Goal: Use online tool/utility: Utilize a website feature to perform a specific function

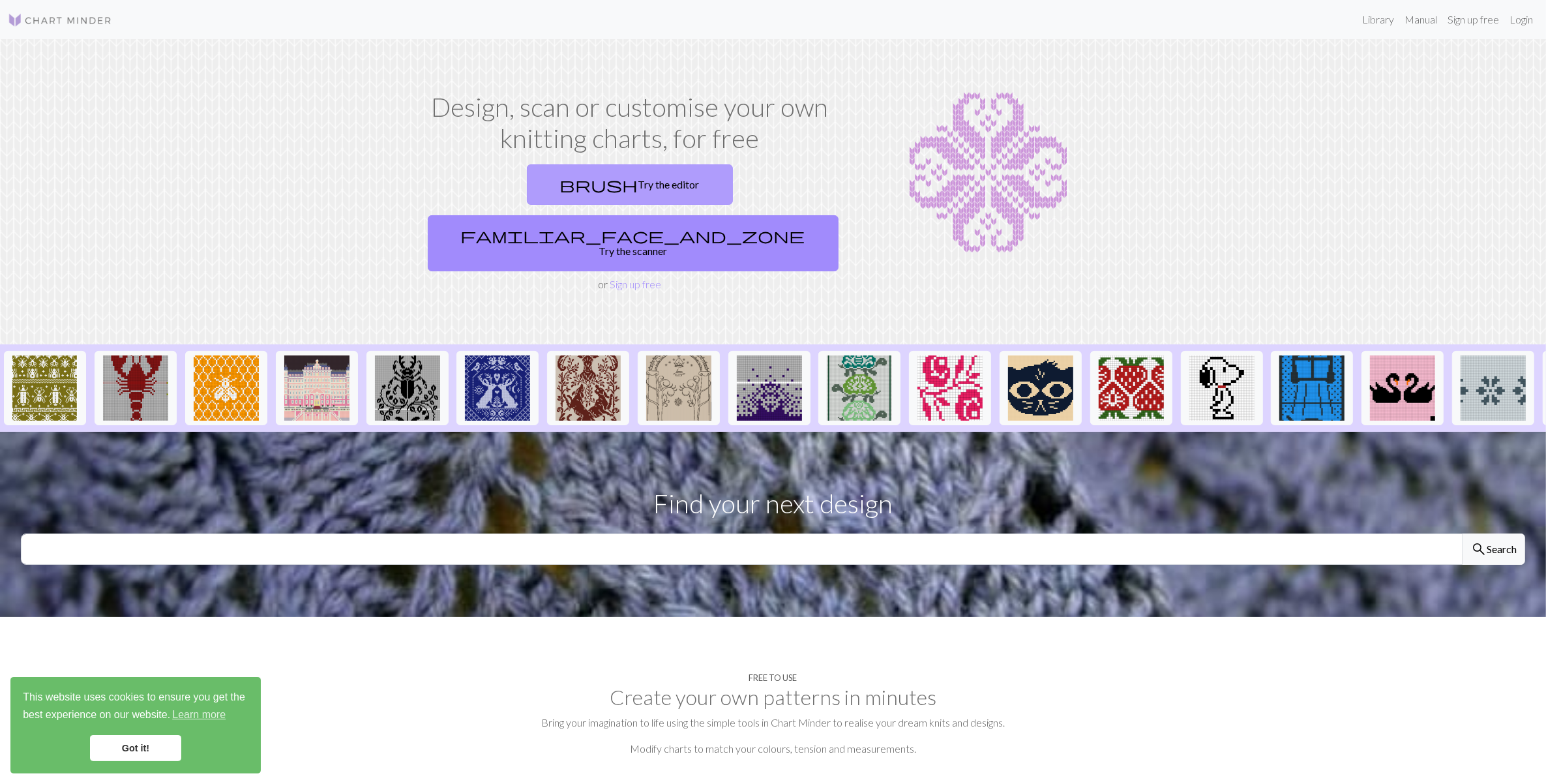
click at [526, 178] on link "brush Try the editor" at bounding box center [629, 184] width 206 height 40
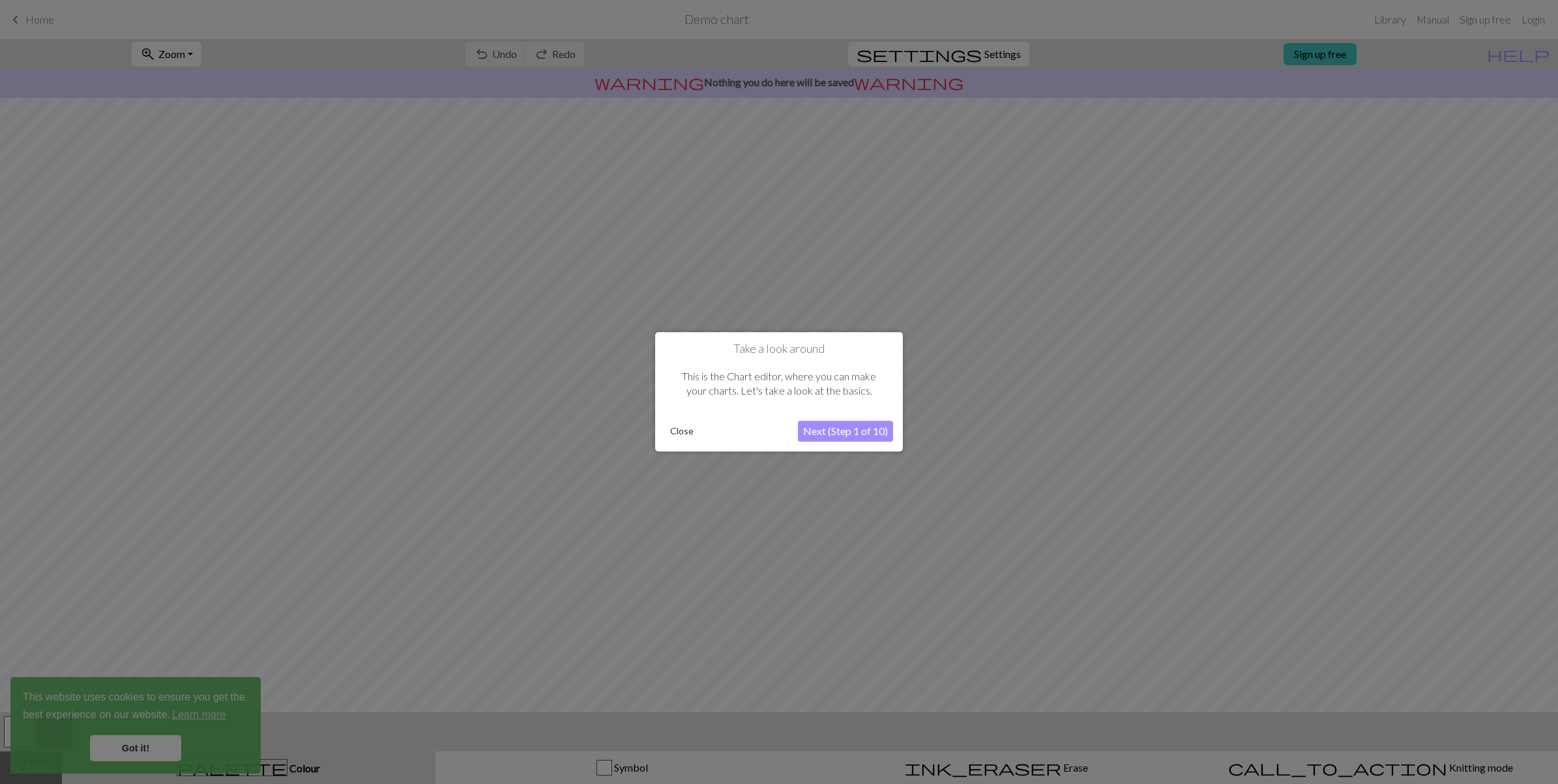
click at [831, 437] on button "Next (Step 1 of 10)" at bounding box center [845, 431] width 95 height 21
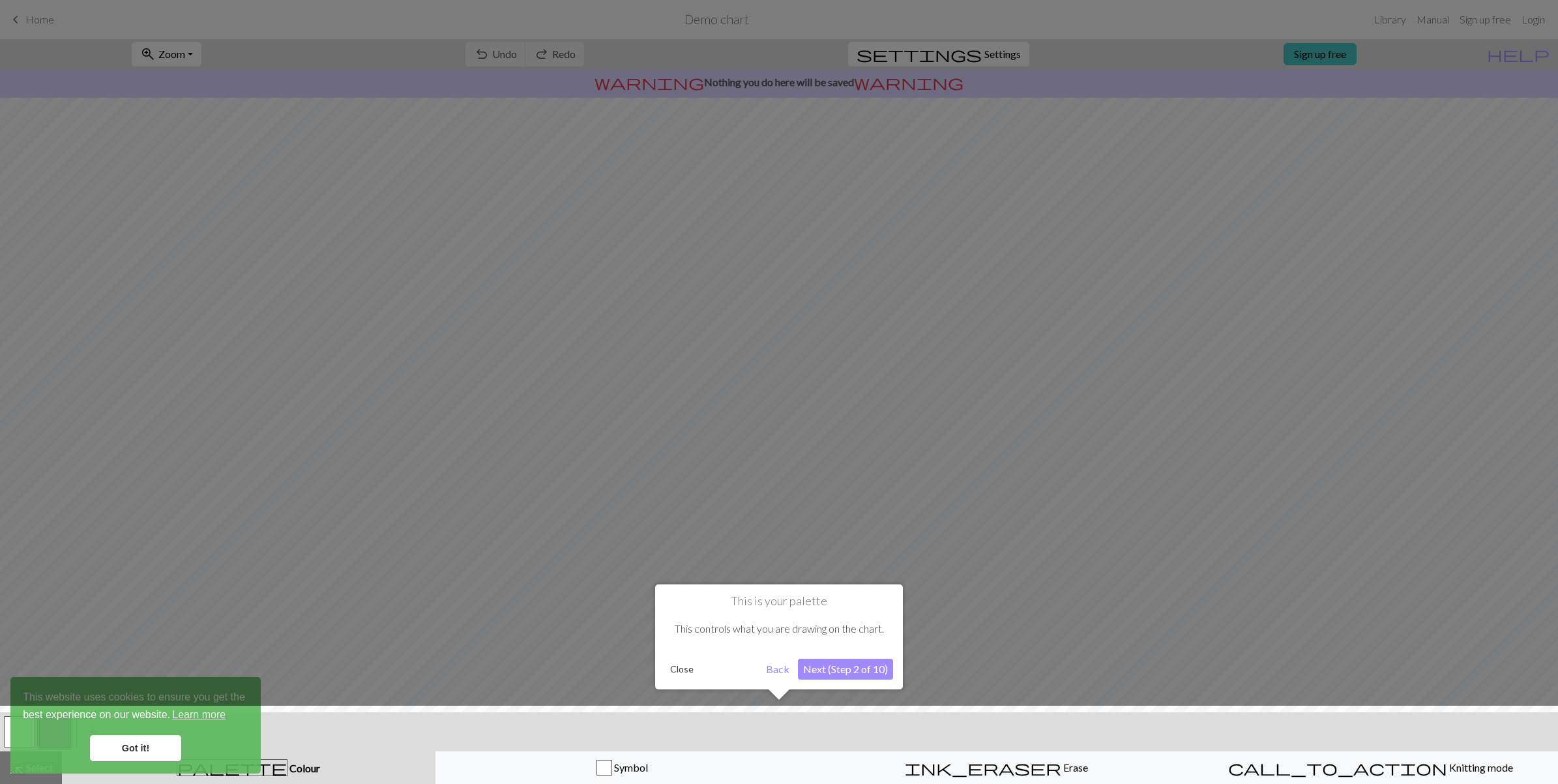
click at [817, 668] on button "Next (Step 2 of 10)" at bounding box center [845, 668] width 95 height 21
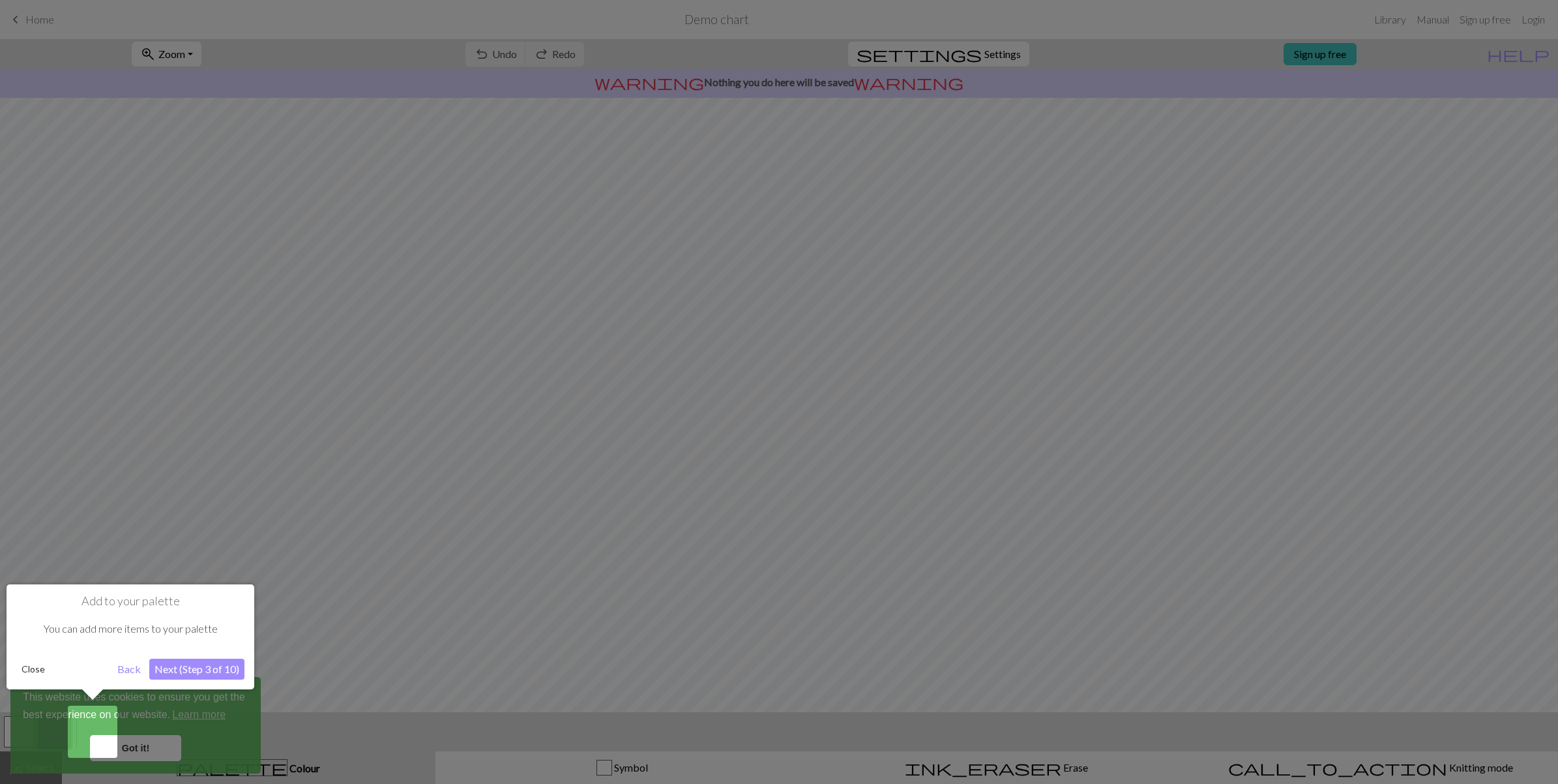
click at [180, 669] on button "Next (Step 3 of 10)" at bounding box center [197, 668] width 95 height 21
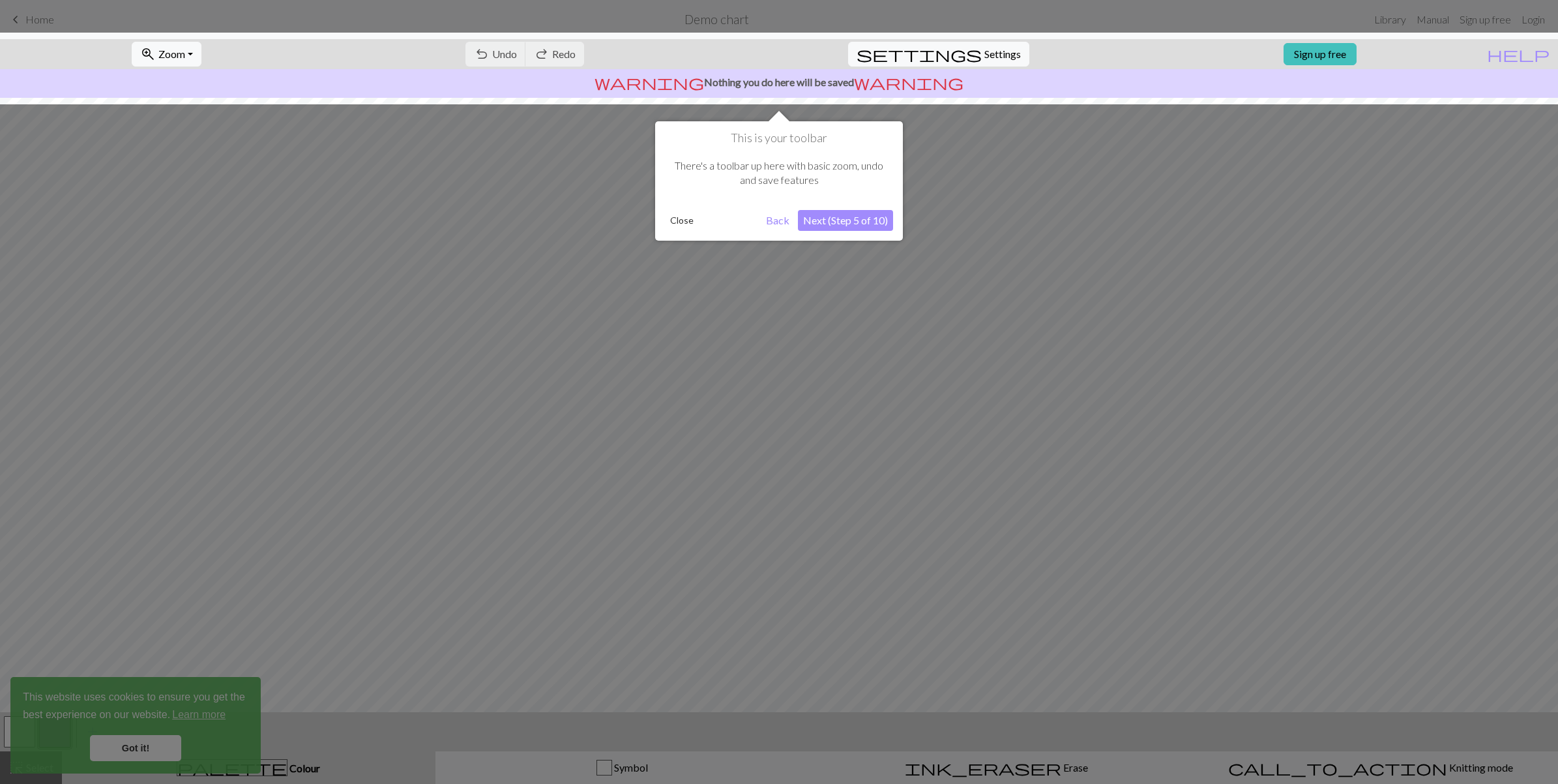
click at [858, 210] on button "Next (Step 5 of 10)" at bounding box center [845, 220] width 95 height 21
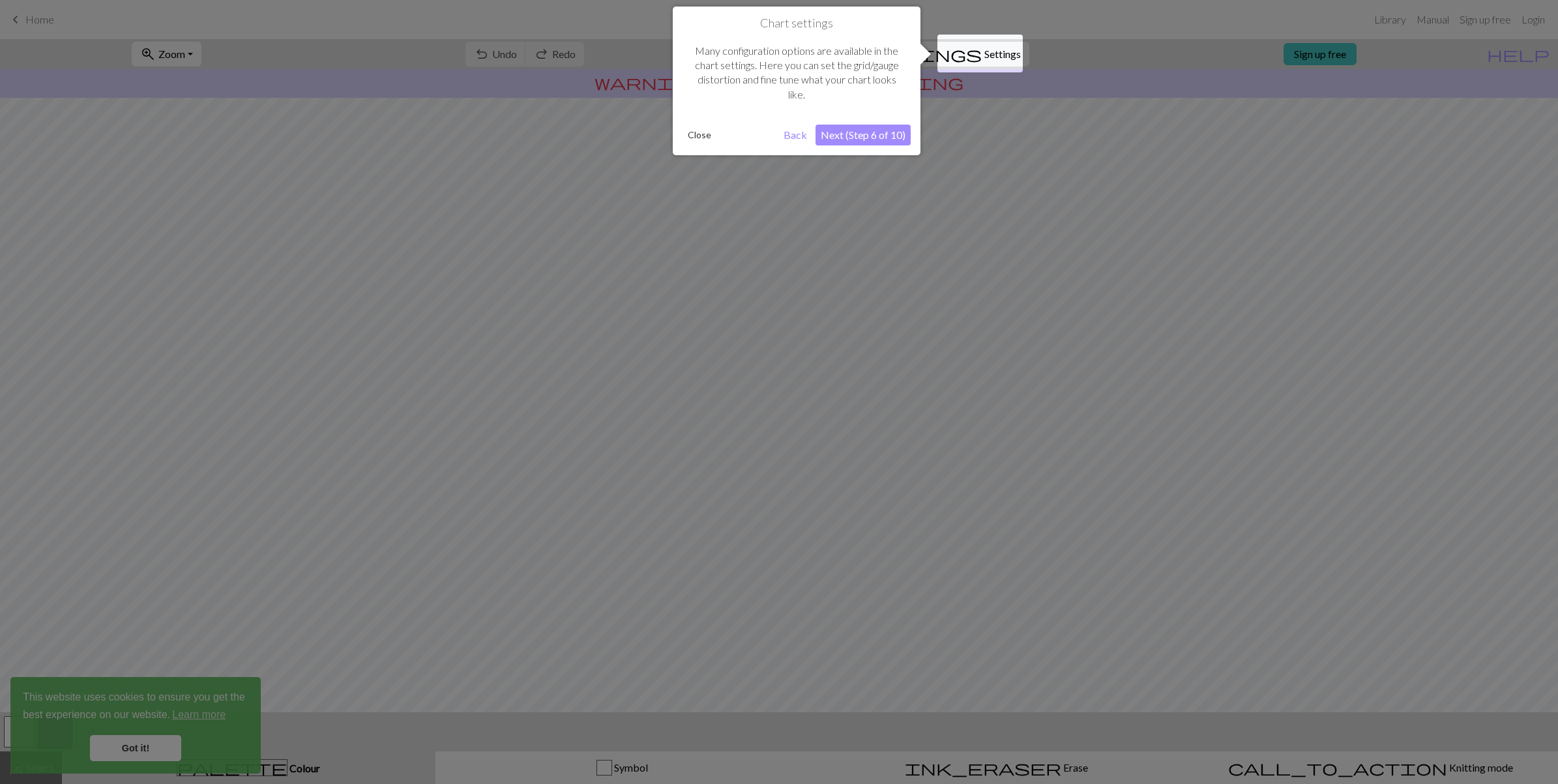
click at [904, 127] on button "Next (Step 6 of 10)" at bounding box center [863, 135] width 95 height 21
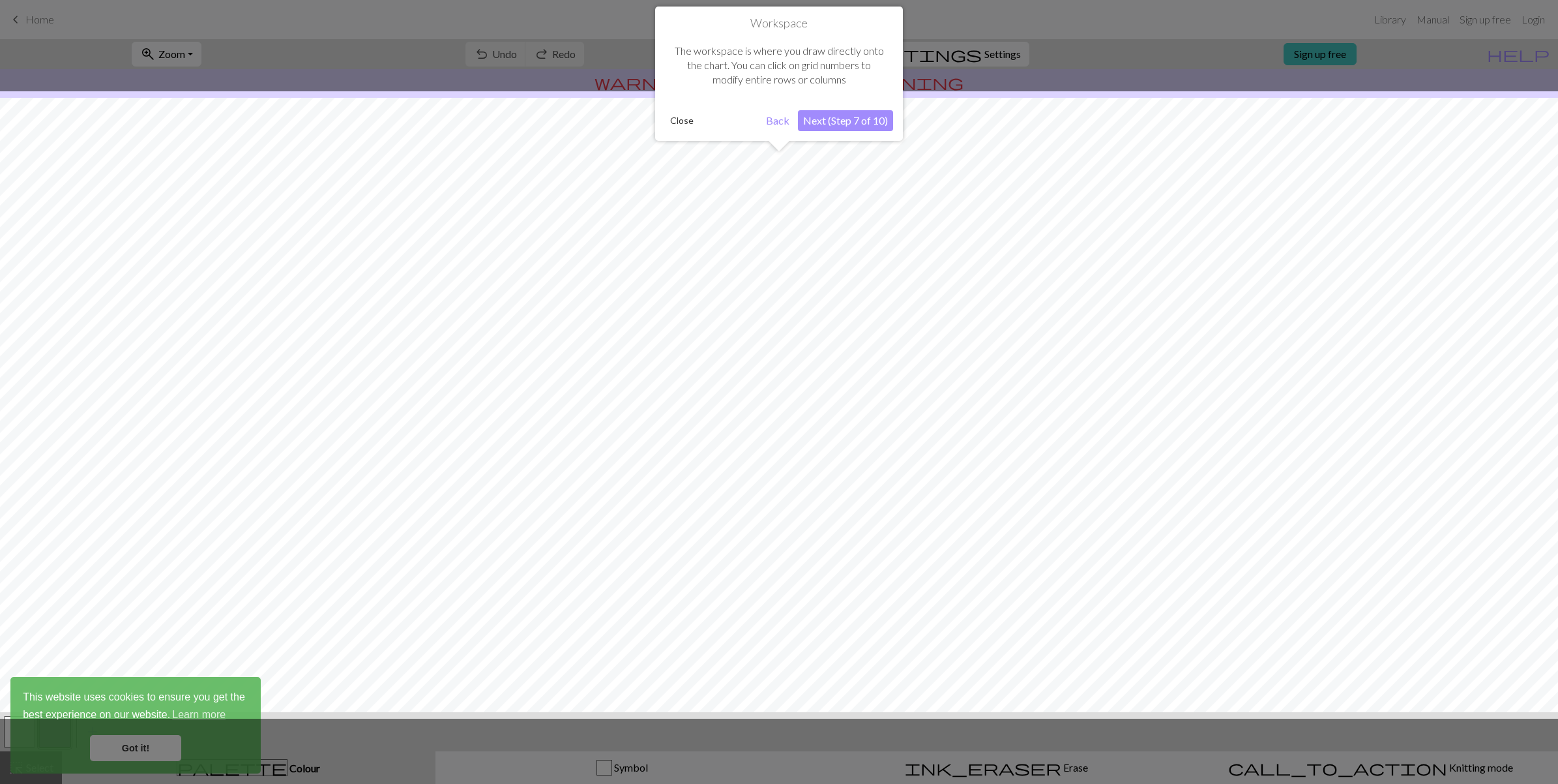
click at [144, 744] on div at bounding box center [779, 392] width 1558 height 784
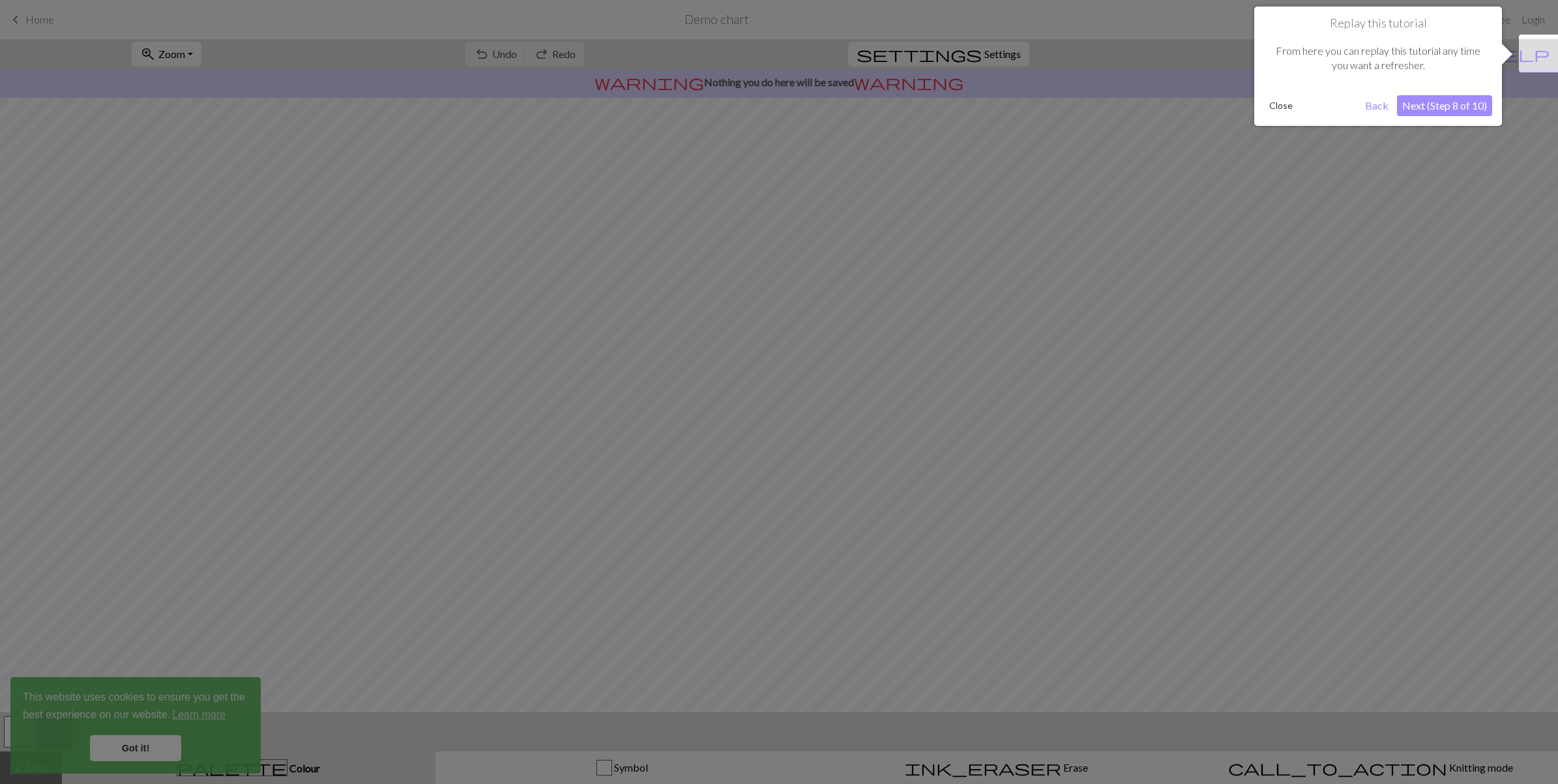
click at [1448, 100] on button "Next (Step 8 of 10)" at bounding box center [1445, 105] width 95 height 21
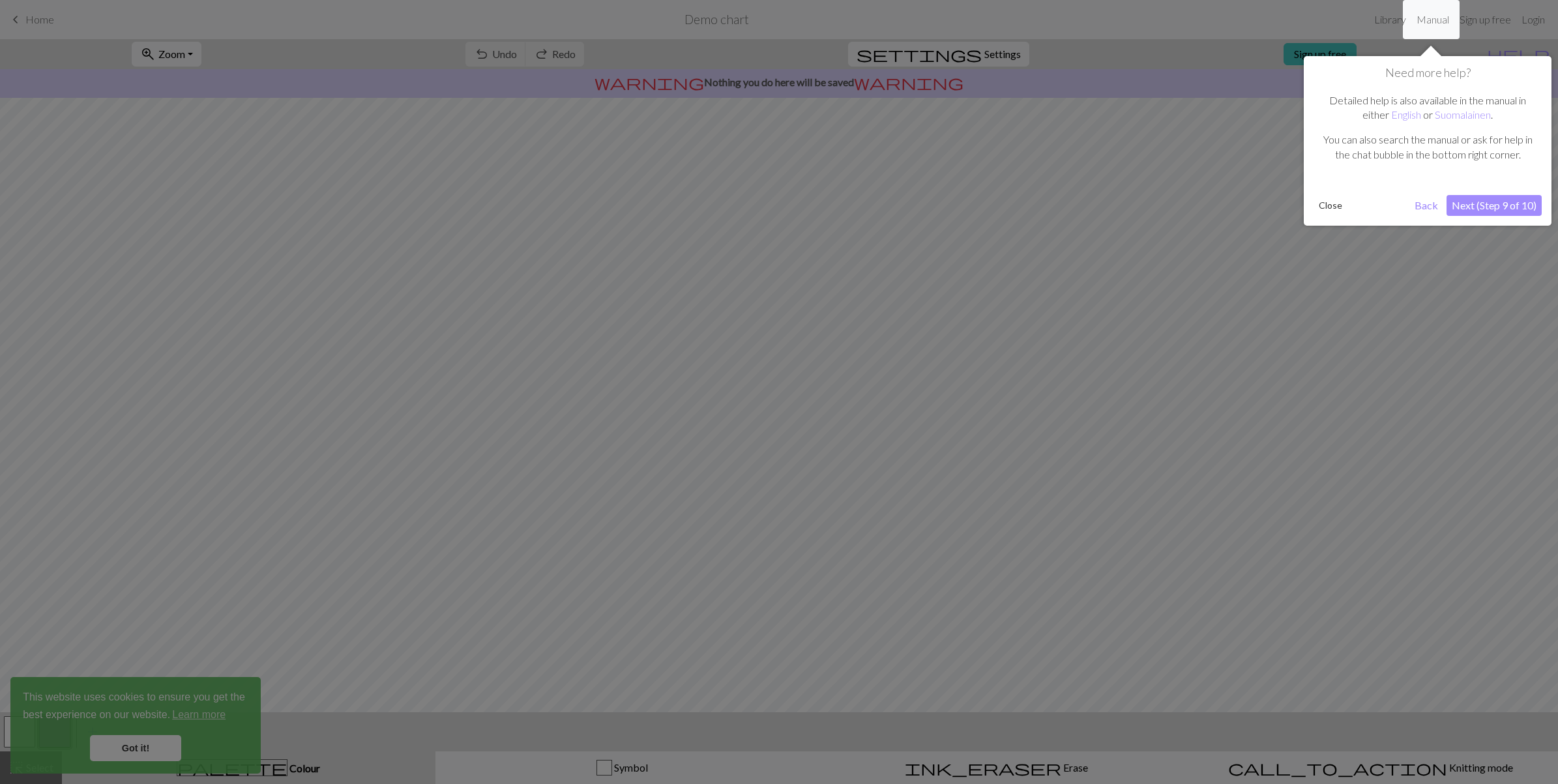
click at [1497, 204] on button "Next (Step 9 of 10)" at bounding box center [1495, 205] width 95 height 21
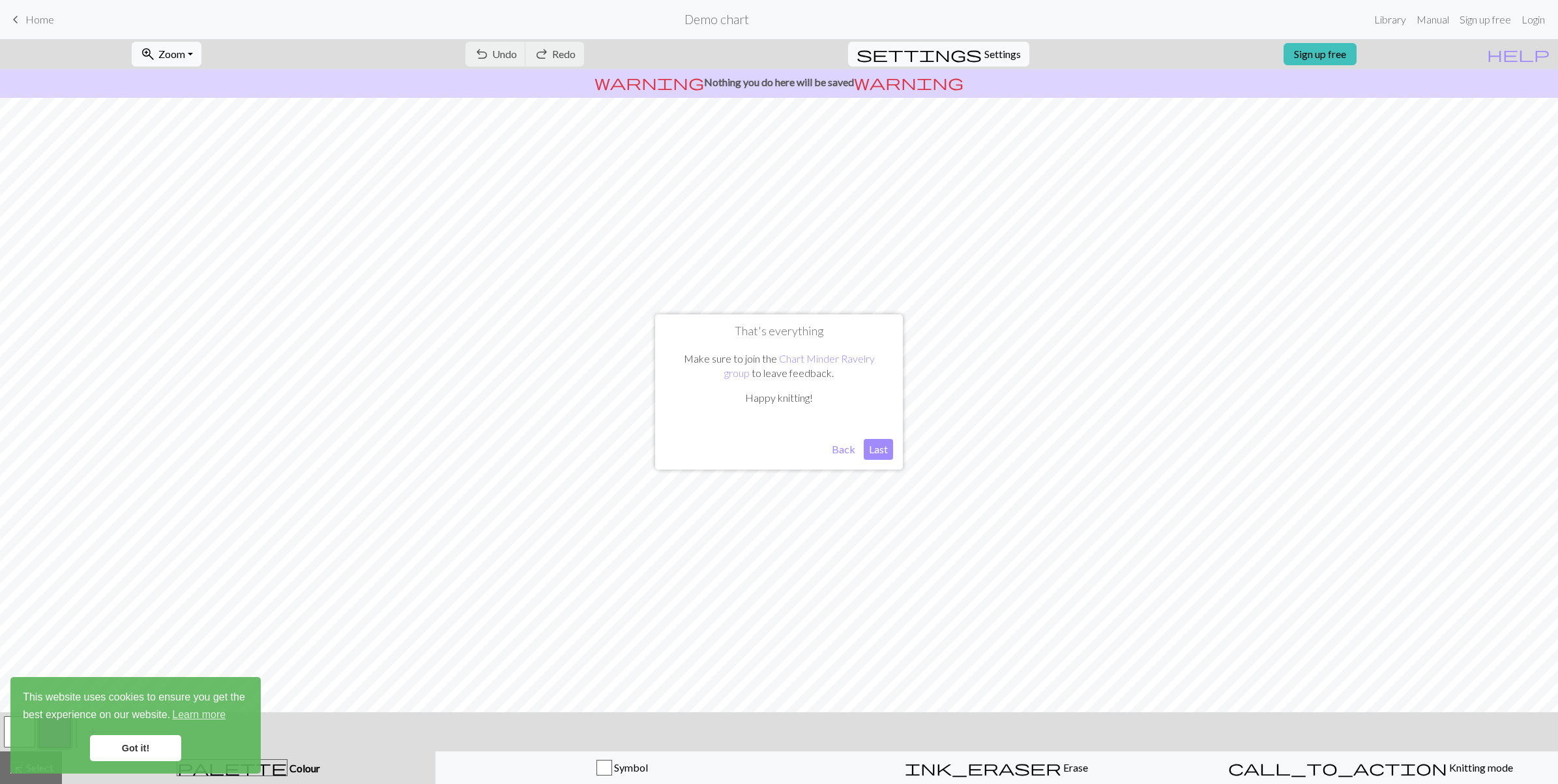
click at [874, 451] on button "Last" at bounding box center [878, 448] width 29 height 21
click at [1061, 761] on span "Erase" at bounding box center [1074, 767] width 27 height 13
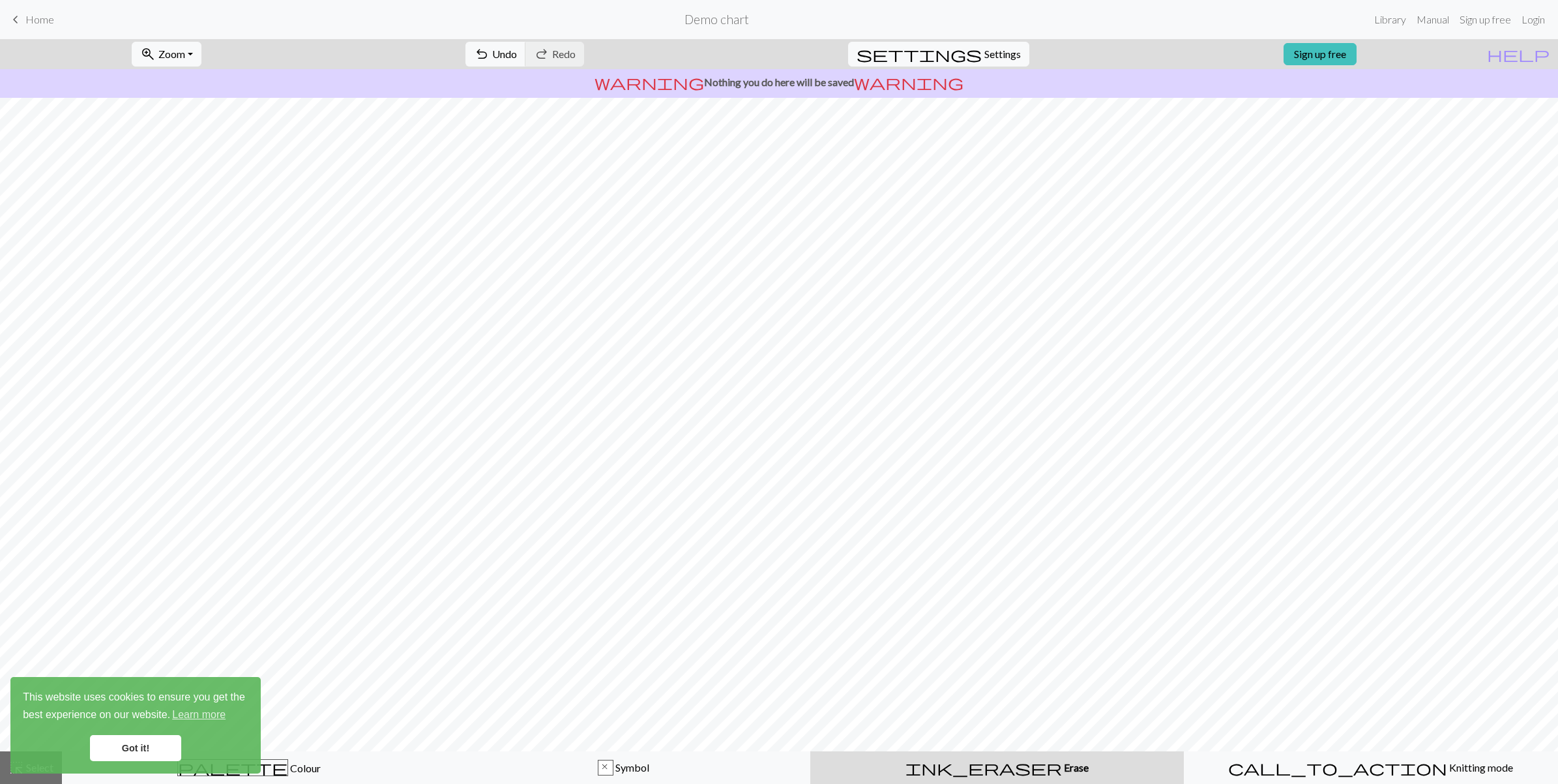
click at [1007, 757] on button "ink_eraser Erase Erase" at bounding box center [997, 767] width 373 height 33
click at [1007, 756] on button "ink_eraser Erase Erase" at bounding box center [997, 767] width 373 height 33
click at [556, 38] on nav "keyboard_arrow_left Home Demo chart Library Manual Sign up free Login" at bounding box center [779, 19] width 1558 height 39
click at [556, 39] on div "undo Undo Undo redo Redo Redo" at bounding box center [525, 54] width 138 height 30
click at [601, 757] on button "x Symbol" at bounding box center [624, 767] width 374 height 33
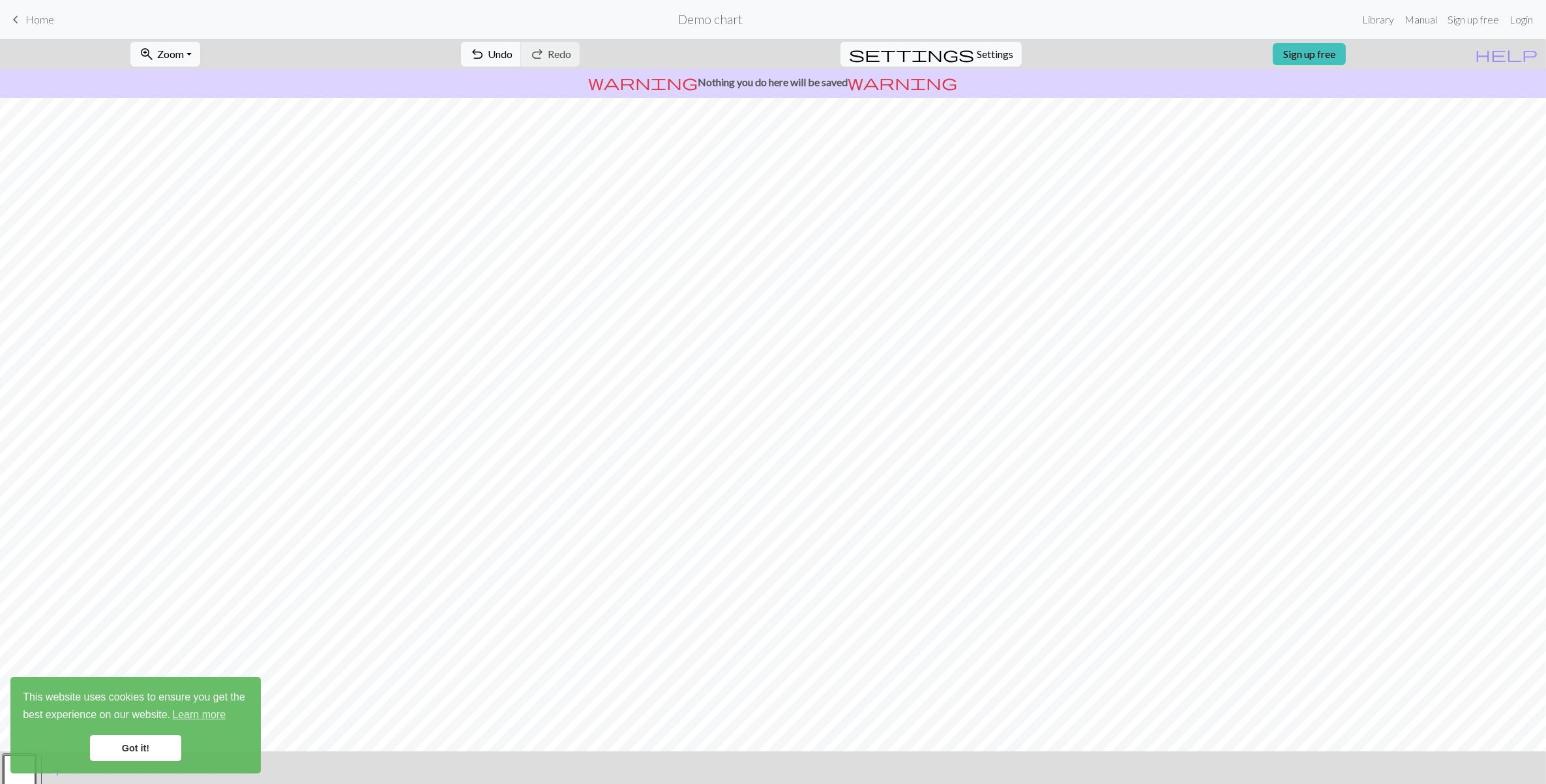
scroll to position [39, 0]
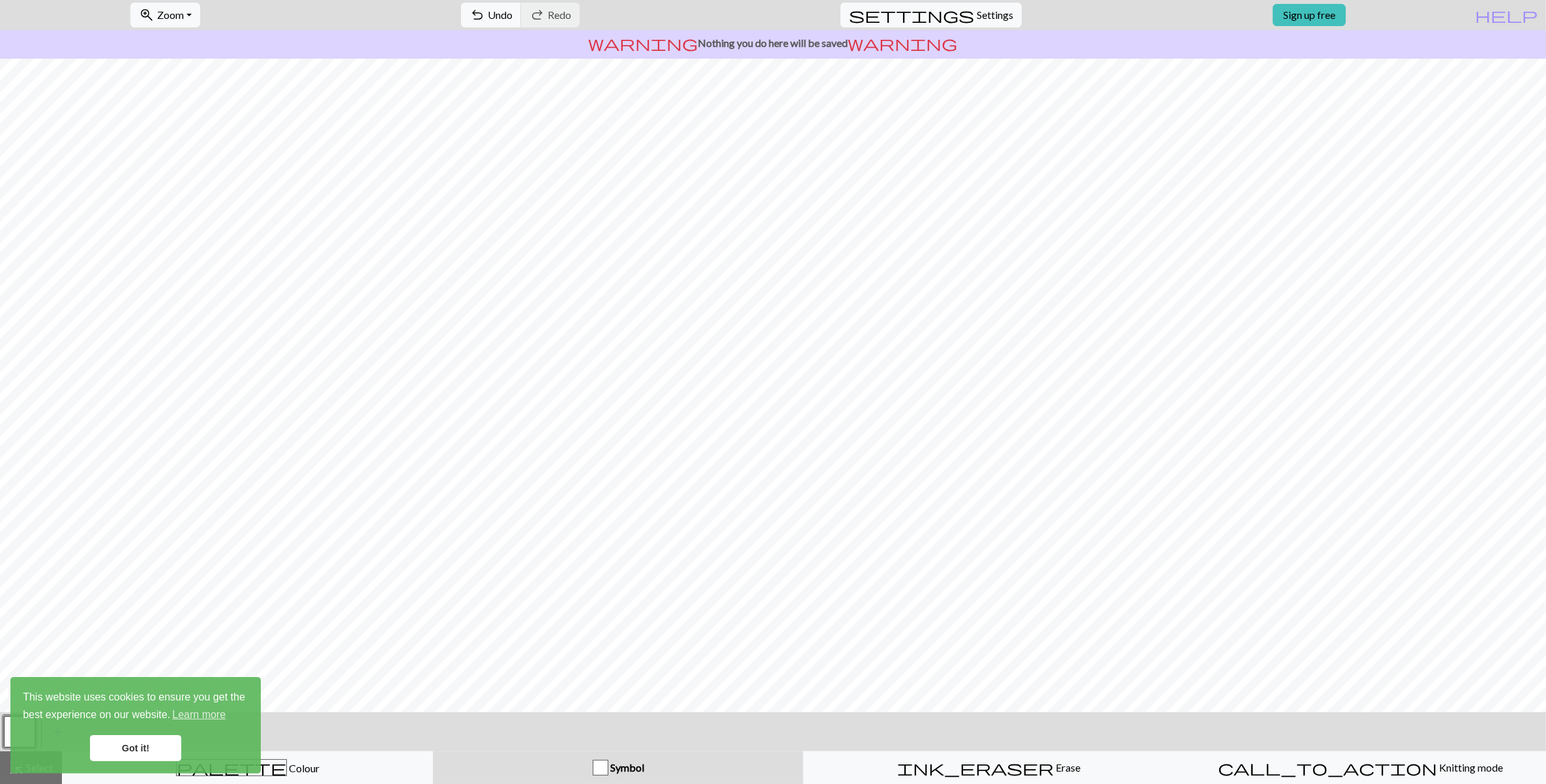
drag, startPoint x: 143, startPoint y: 756, endPoint x: 142, endPoint y: 743, distance: 13.0
click at [142, 756] on link "Got it!" at bounding box center [136, 747] width 92 height 26
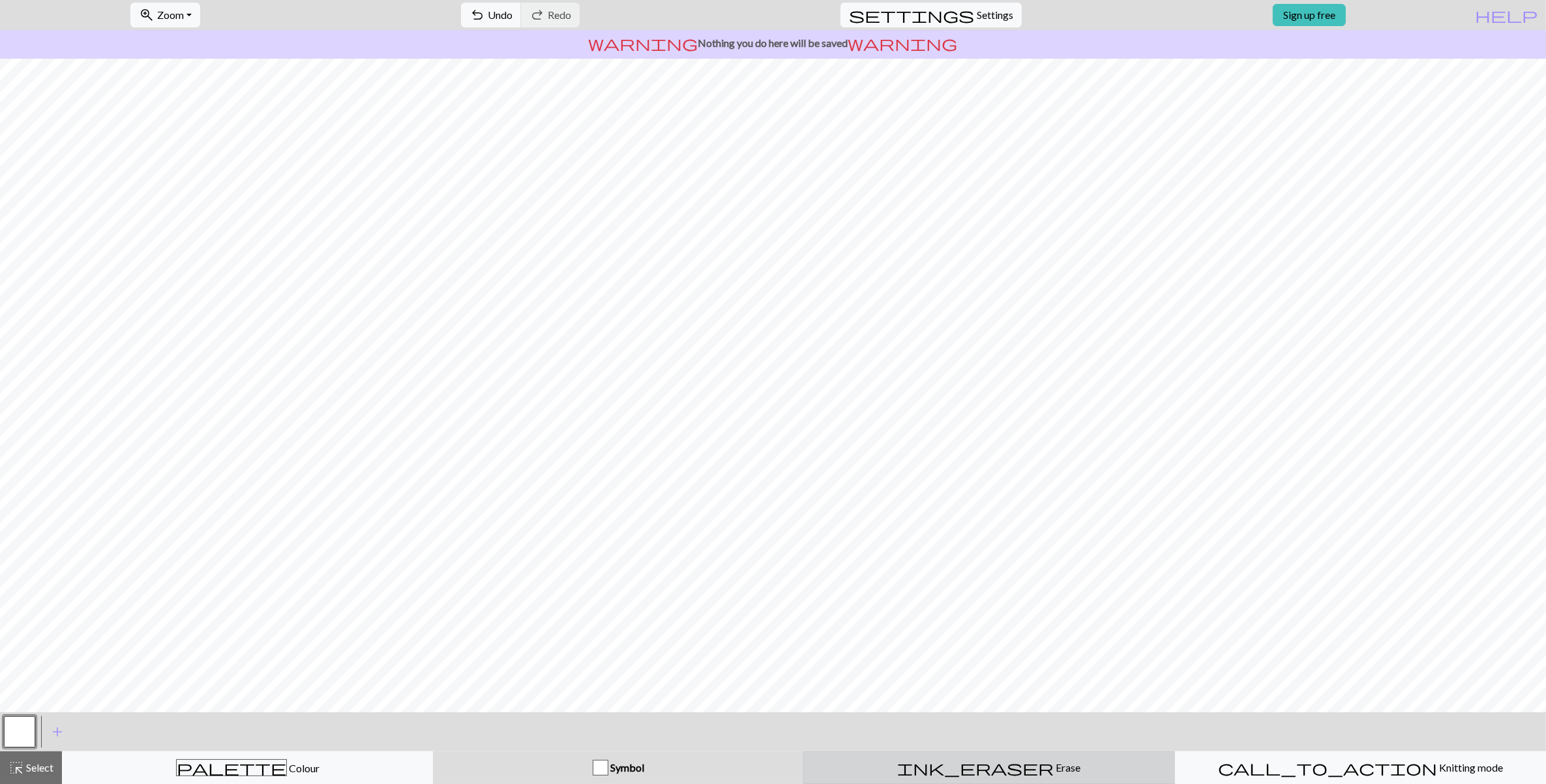
click at [1038, 764] on div "ink_eraser Erase Erase" at bounding box center [988, 767] width 354 height 16
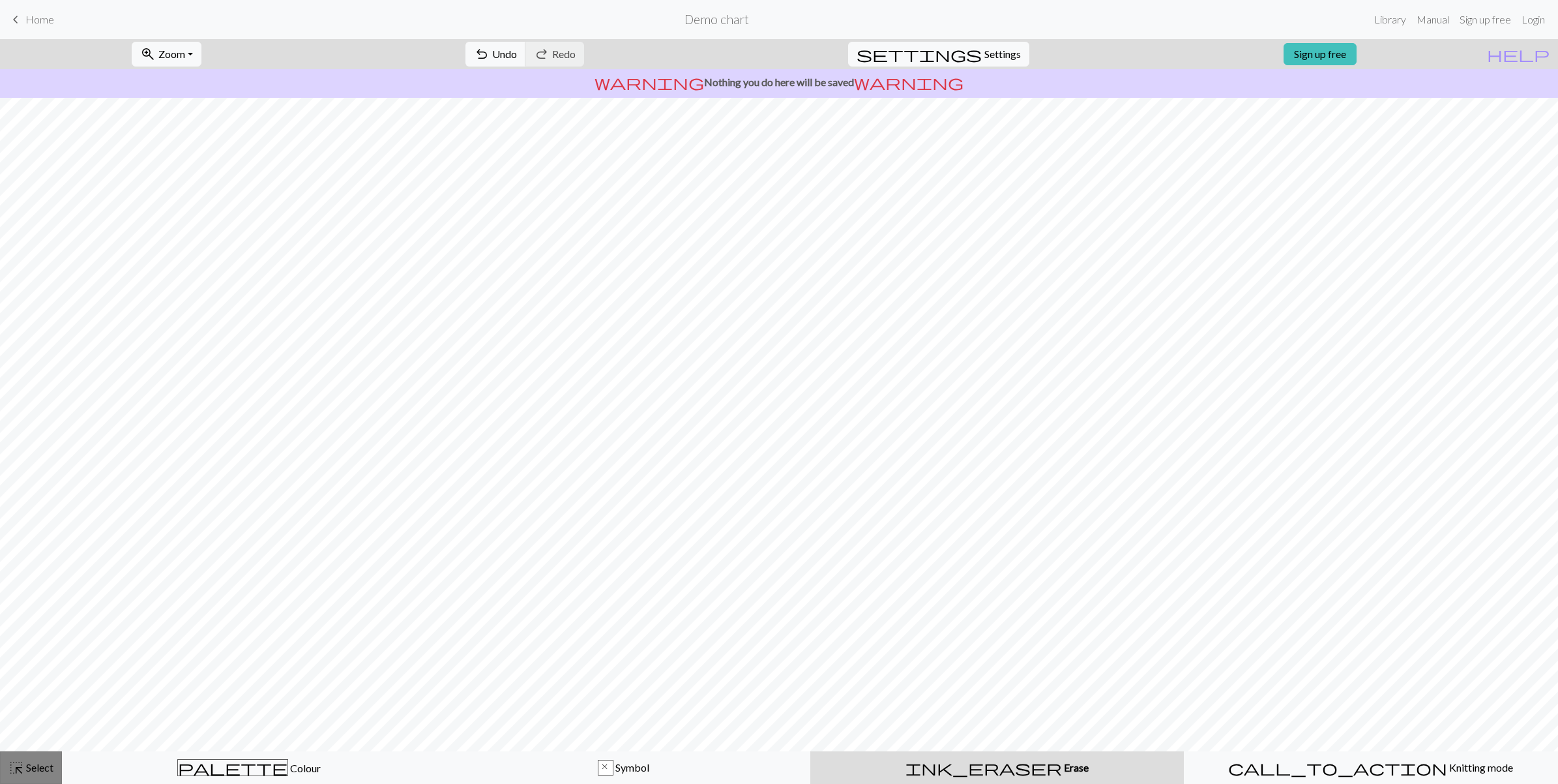
click at [17, 767] on span "highlight_alt" at bounding box center [16, 767] width 16 height 18
click at [630, 769] on span "Symbol" at bounding box center [631, 767] width 36 height 13
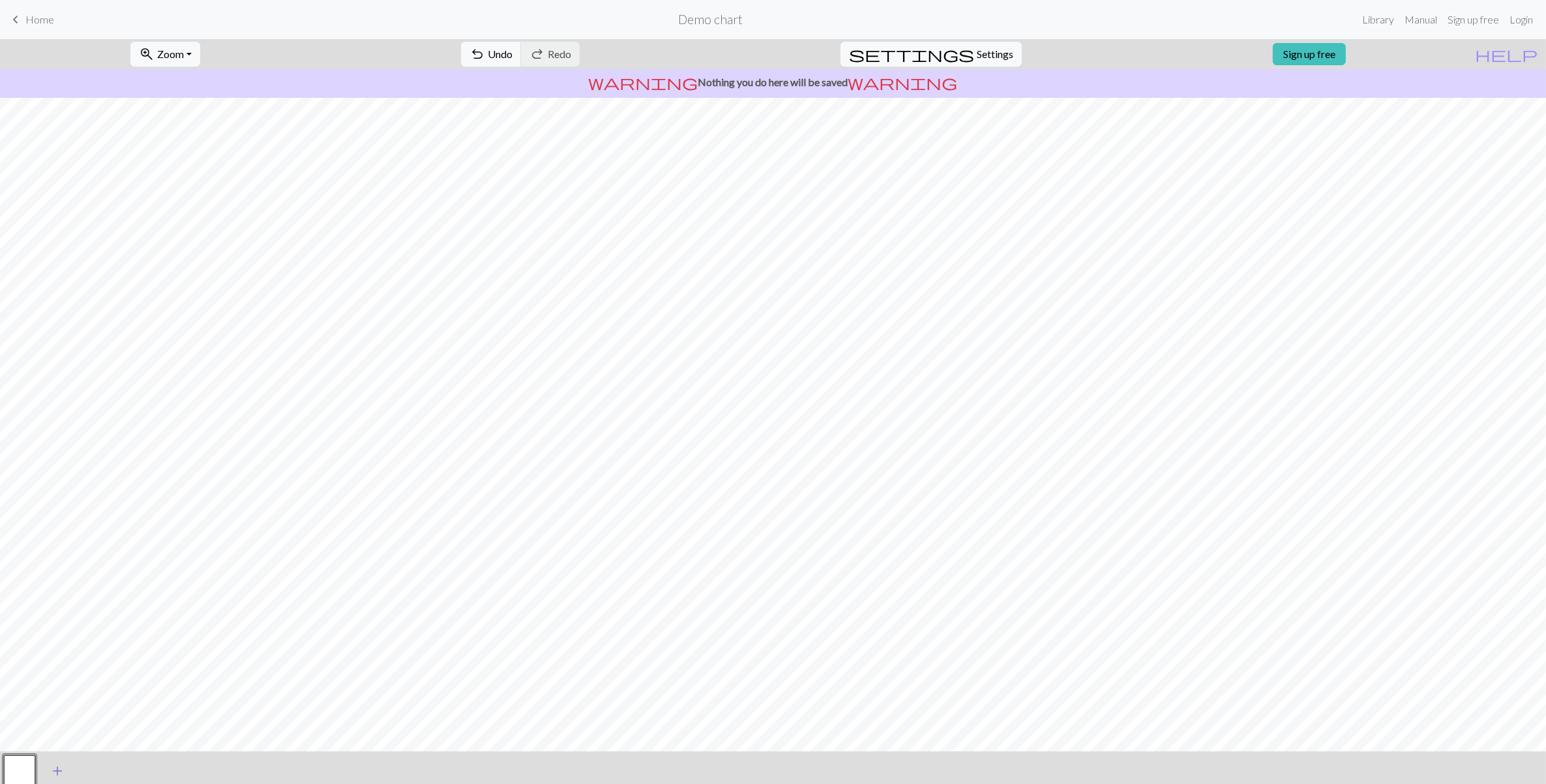
click at [53, 770] on span "add" at bounding box center [57, 770] width 16 height 18
click at [44, 772] on button "button" at bounding box center [55, 767] width 31 height 31
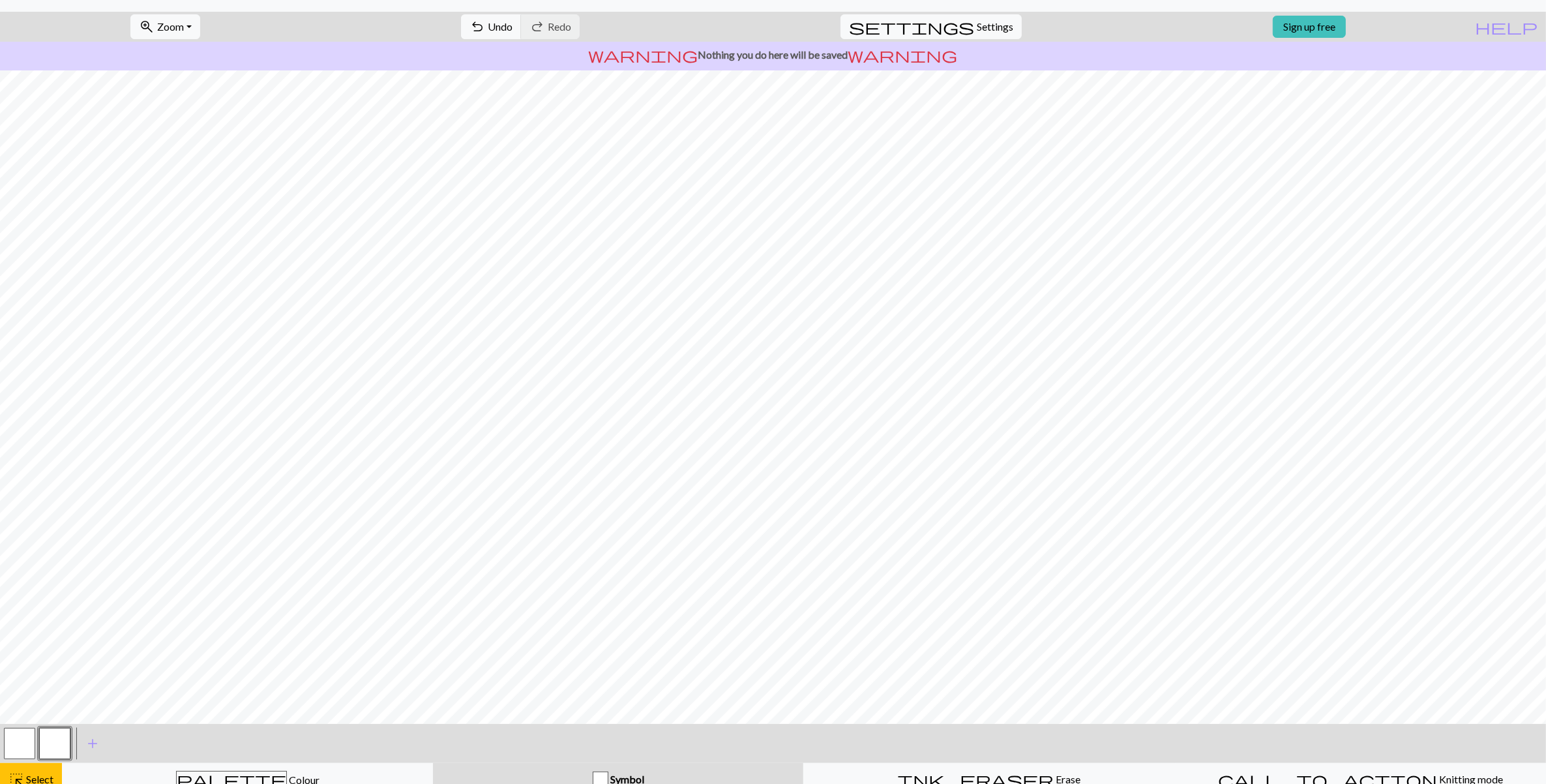
scroll to position [39, 0]
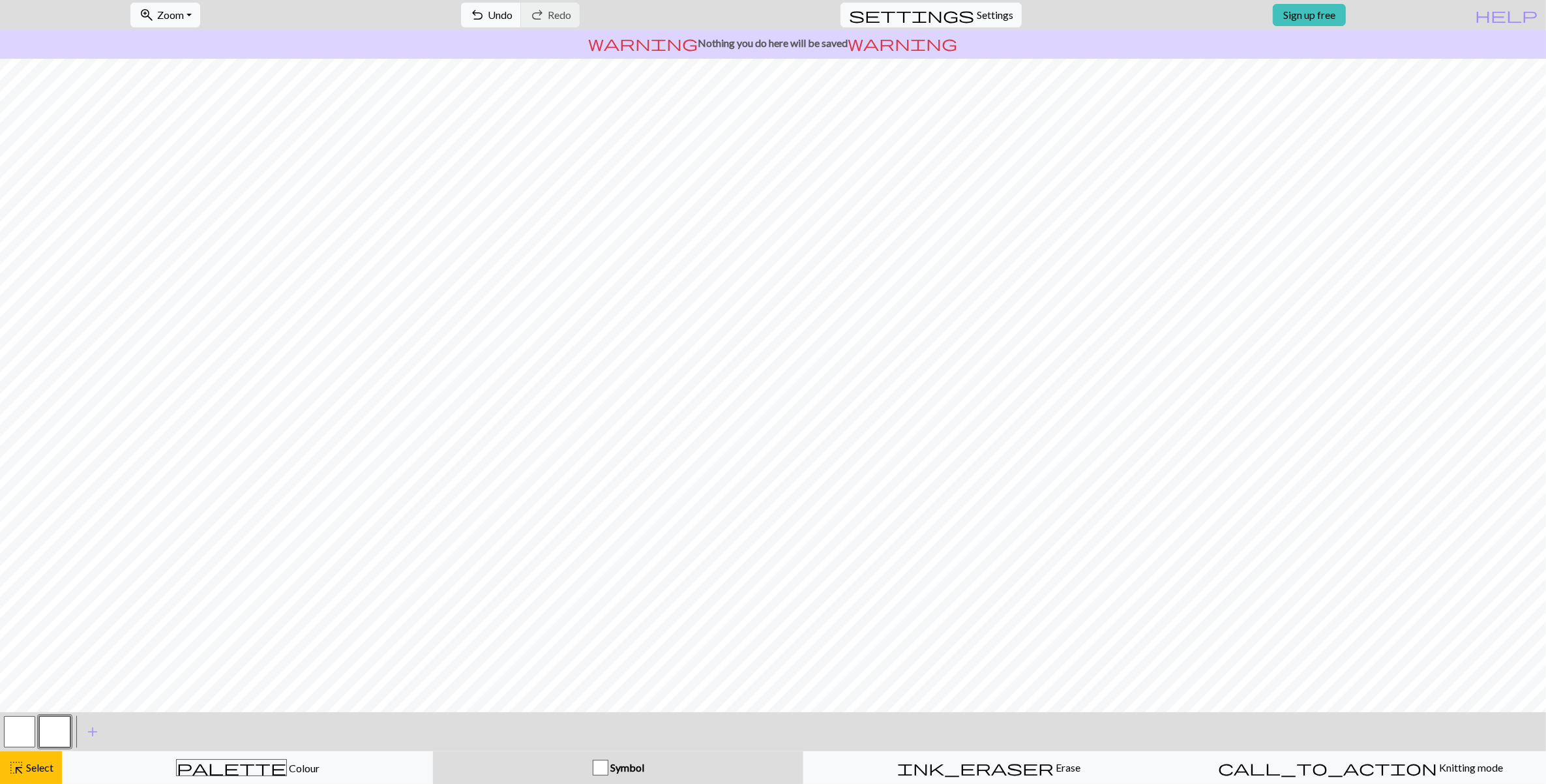
click at [601, 764] on div "button" at bounding box center [600, 767] width 16 height 16
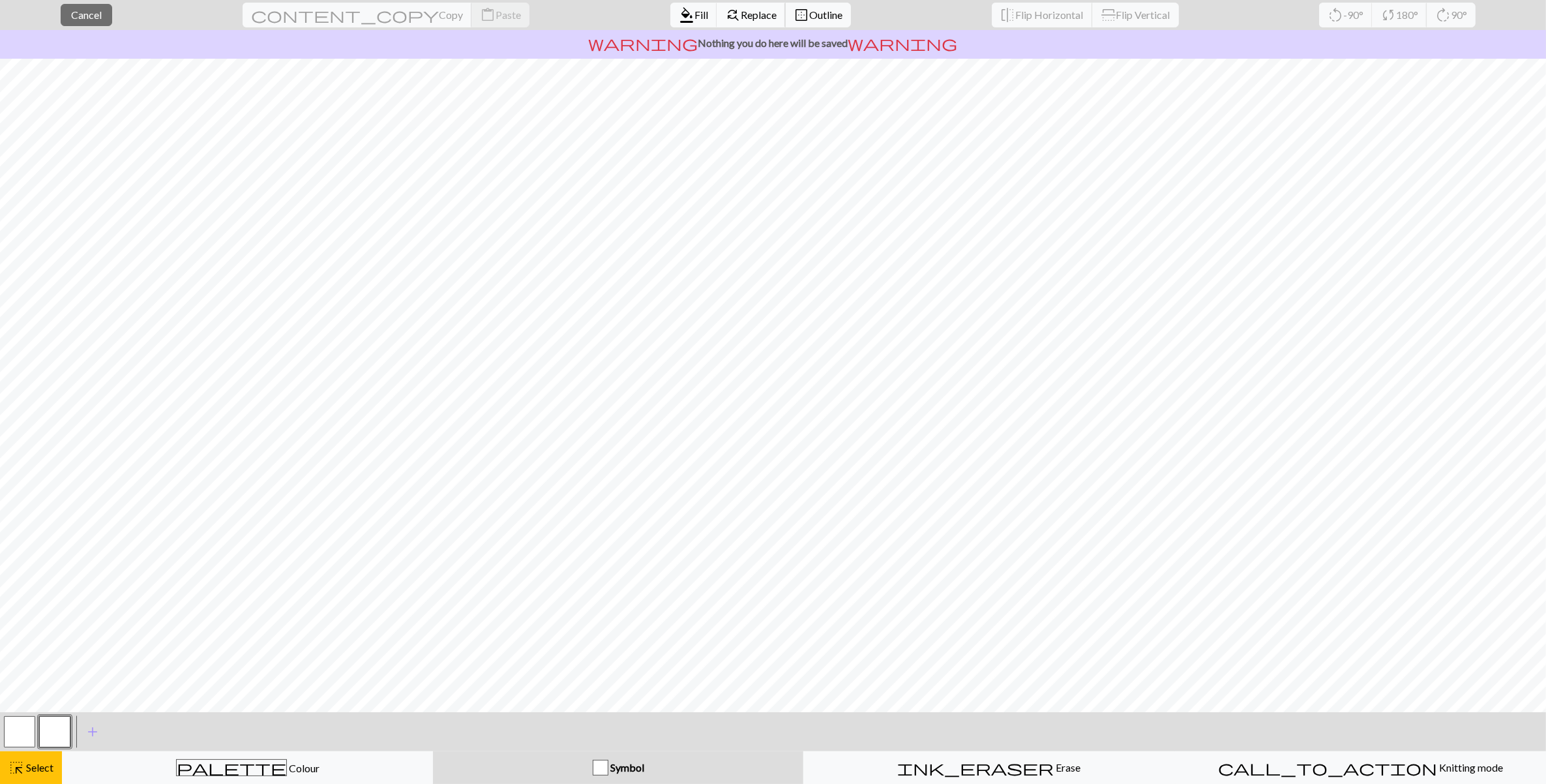
click at [741, 8] on span "Replace" at bounding box center [758, 15] width 36 height 13
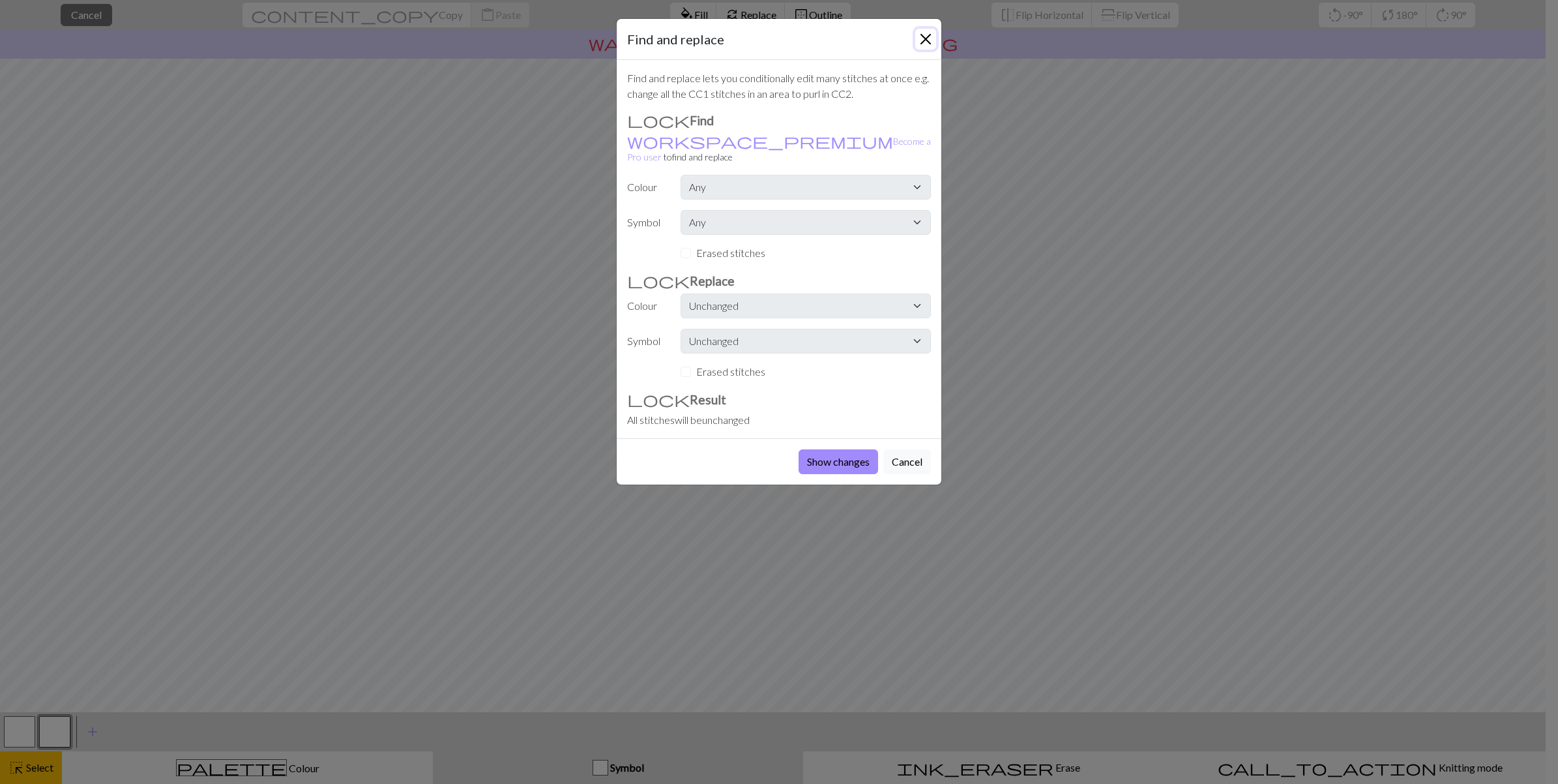
click at [928, 34] on button "Close" at bounding box center [925, 39] width 21 height 21
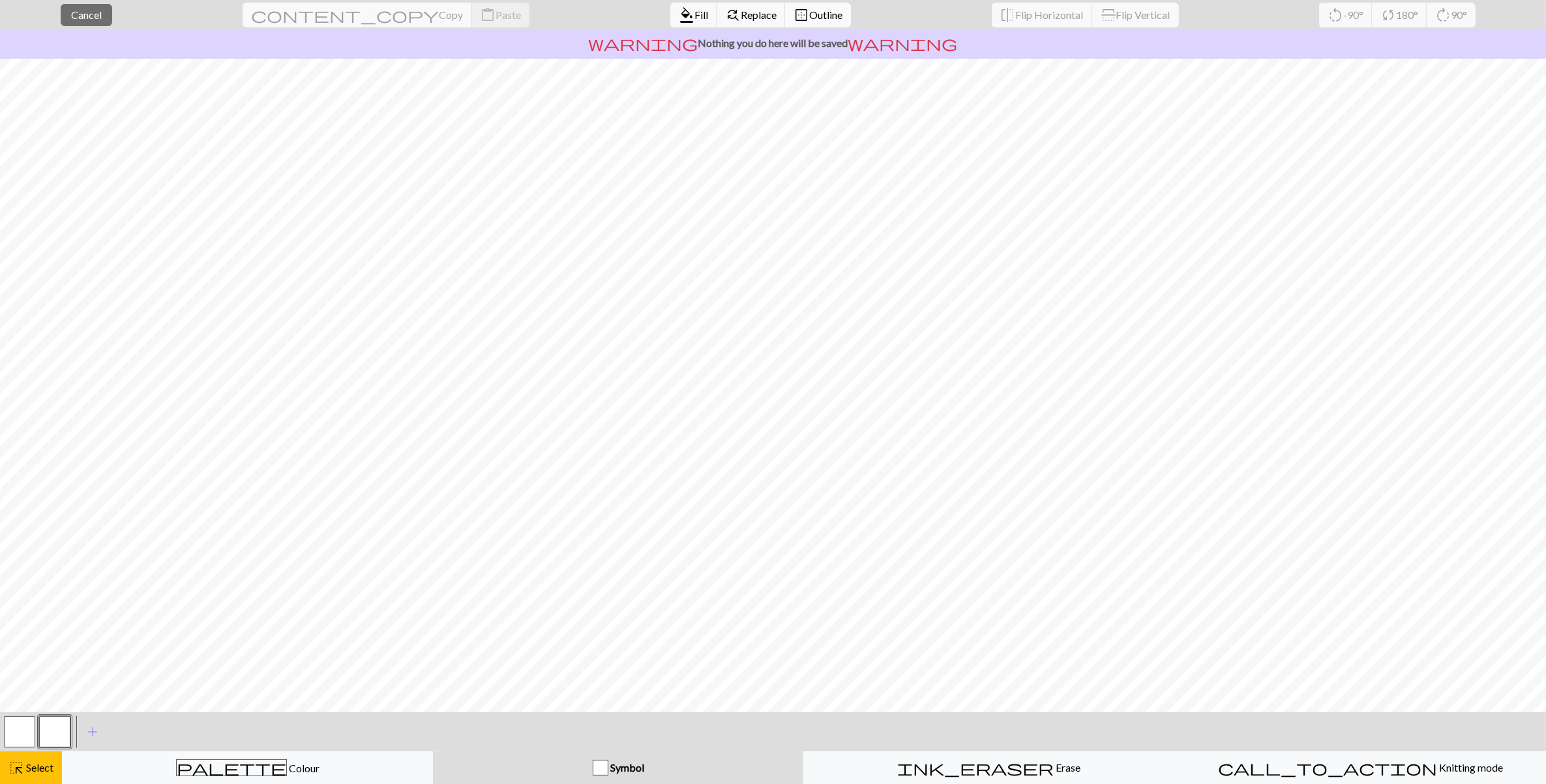
click at [809, 11] on span "Outline" at bounding box center [825, 15] width 33 height 13
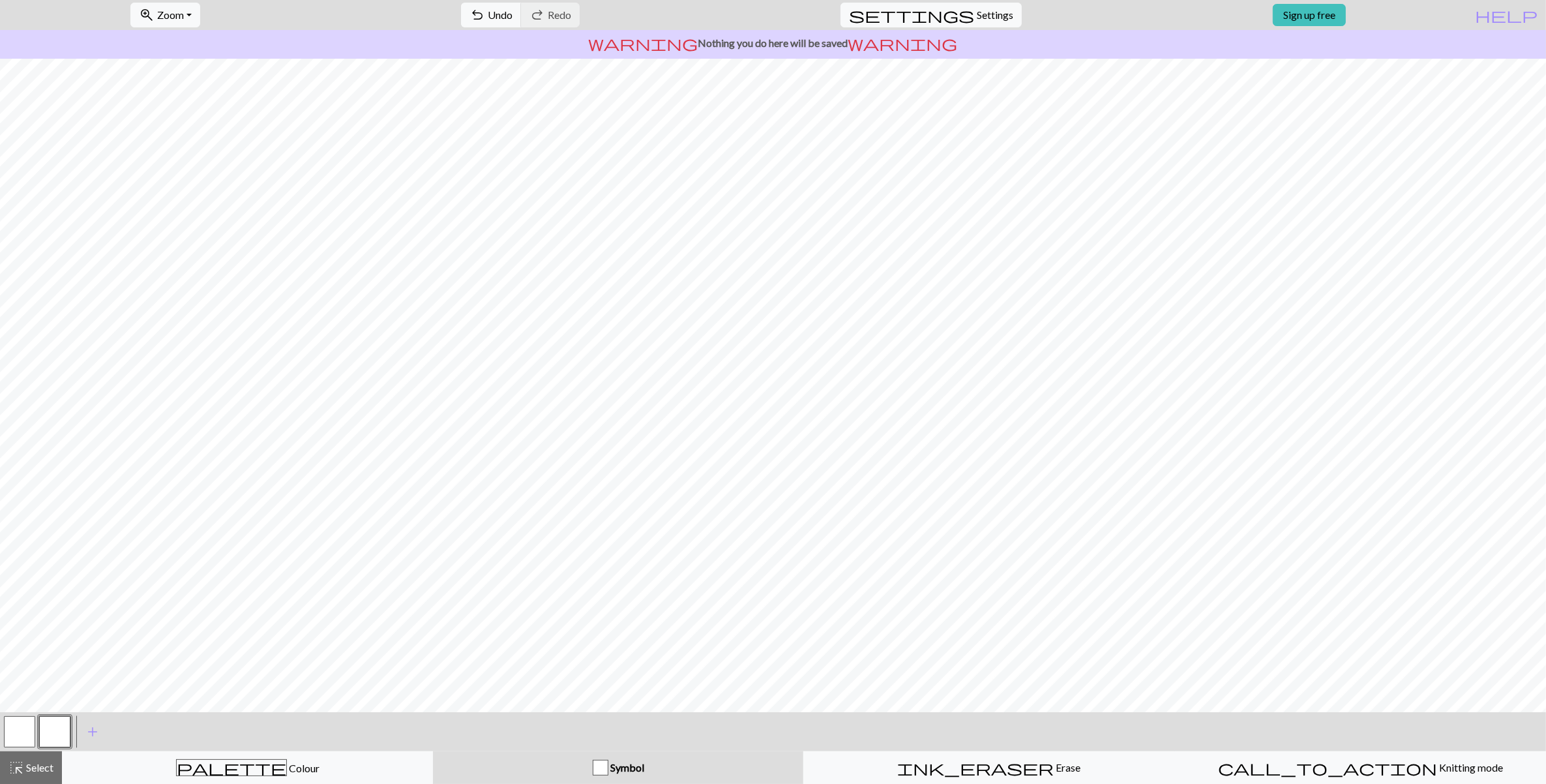
click at [580, 13] on div "undo Undo Undo redo Redo Redo" at bounding box center [520, 15] width 138 height 30
click at [513, 14] on span "Undo" at bounding box center [500, 15] width 25 height 13
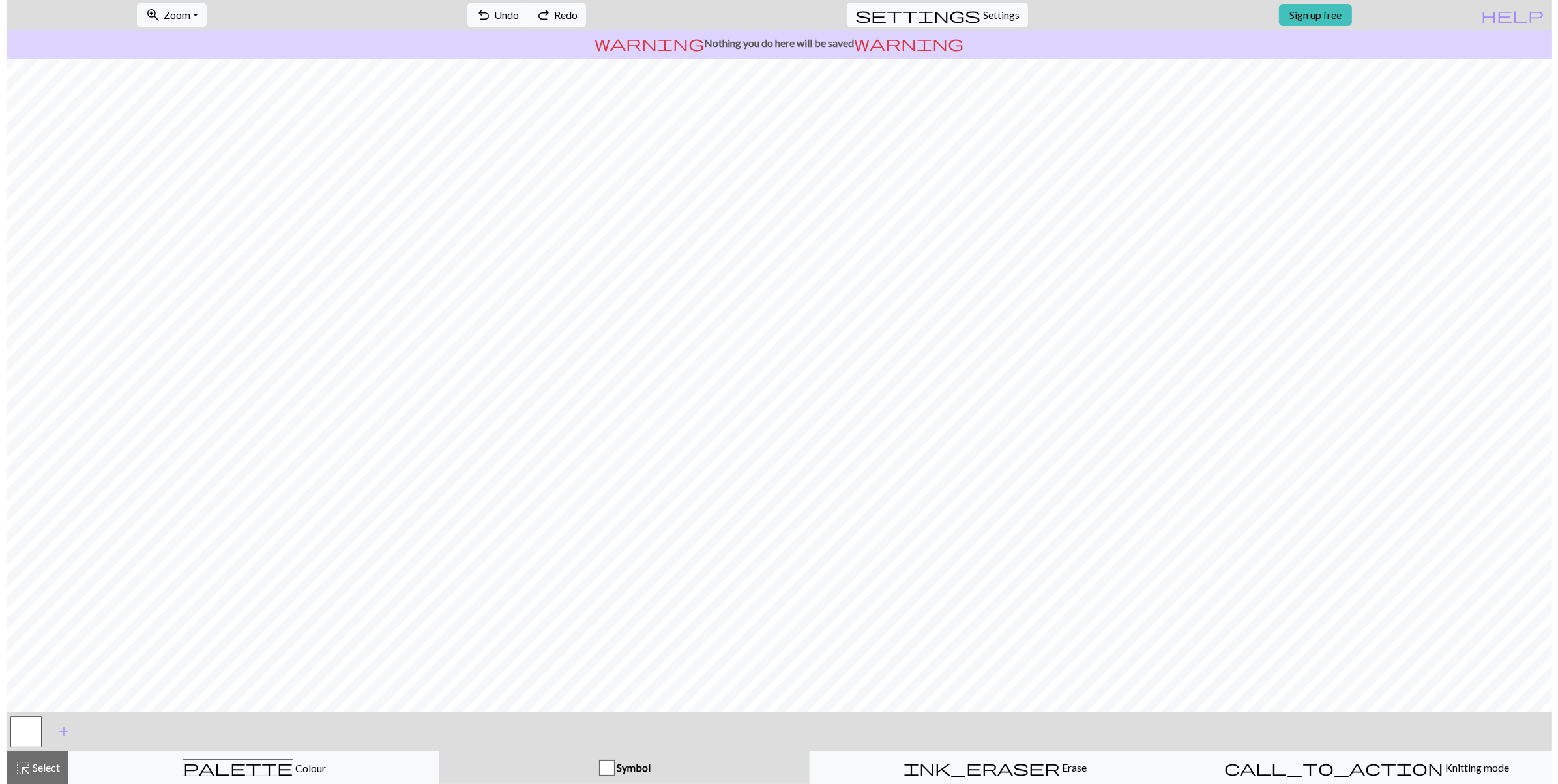
scroll to position [0, 0]
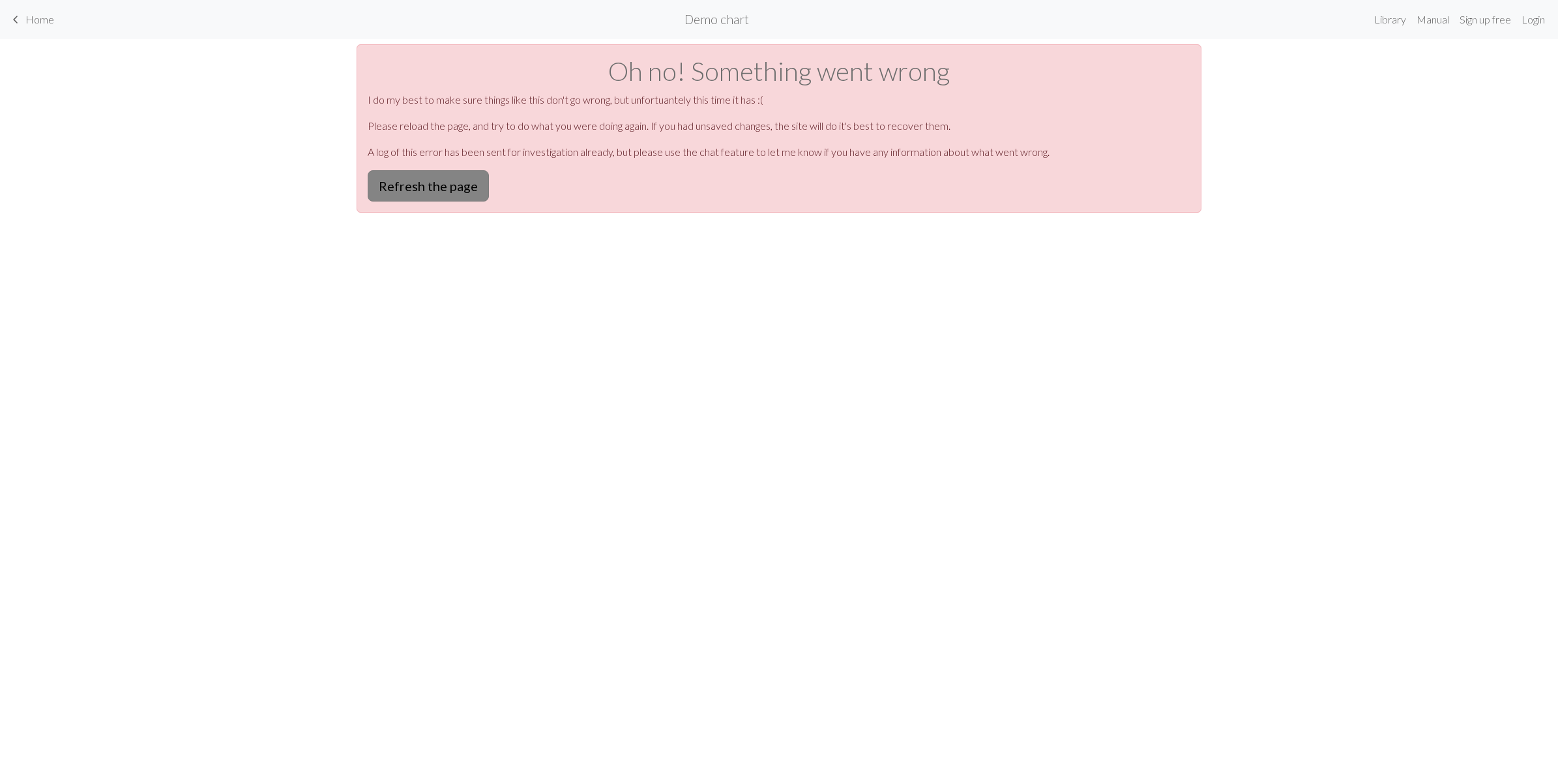
click at [425, 180] on button "Refresh the page" at bounding box center [428, 186] width 121 height 31
